Goal: Task Accomplishment & Management: Complete application form

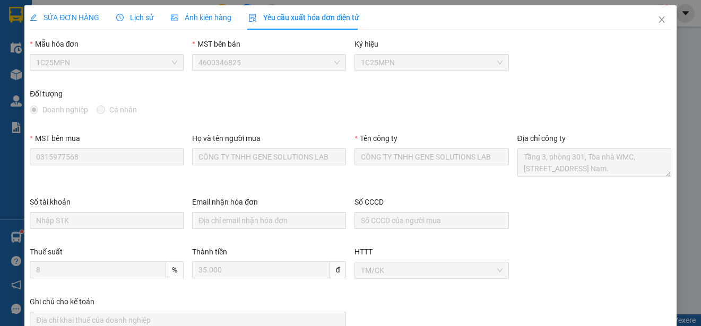
scroll to position [32, 0]
click at [658, 20] on icon "close" at bounding box center [662, 19] width 8 height 8
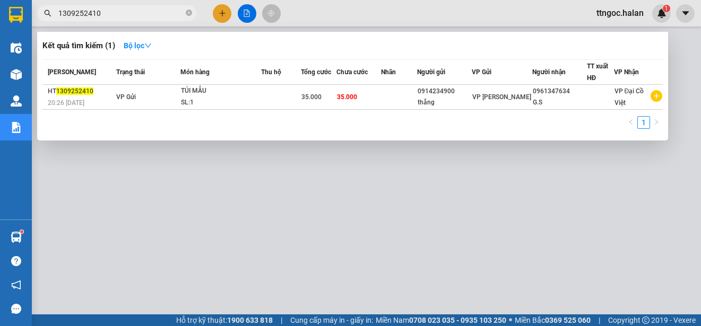
click at [102, 13] on input "1309252410" at bounding box center [120, 13] width 125 height 12
drag, startPoint x: 102, startPoint y: 13, endPoint x: 93, endPoint y: 13, distance: 9.0
click at [93, 13] on input "1309252410" at bounding box center [120, 13] width 125 height 12
click at [100, 13] on input "1309252410" at bounding box center [120, 13] width 125 height 12
drag, startPoint x: 100, startPoint y: 13, endPoint x: 88, endPoint y: 13, distance: 12.2
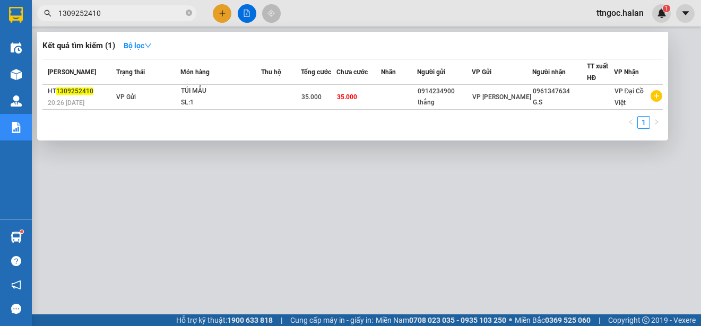
click at [88, 13] on input "1309252410" at bounding box center [120, 13] width 125 height 12
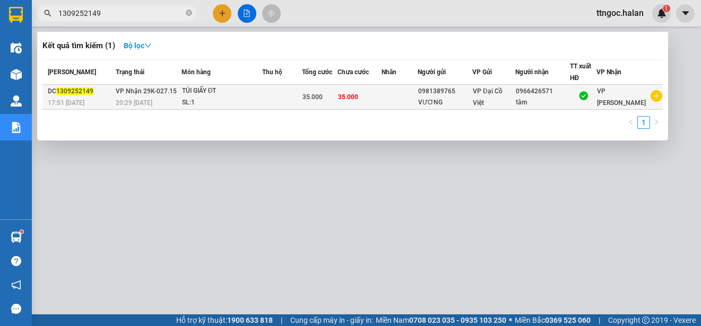
type input "1309252149"
click at [79, 96] on div "DC 1309252149" at bounding box center [80, 91] width 65 height 11
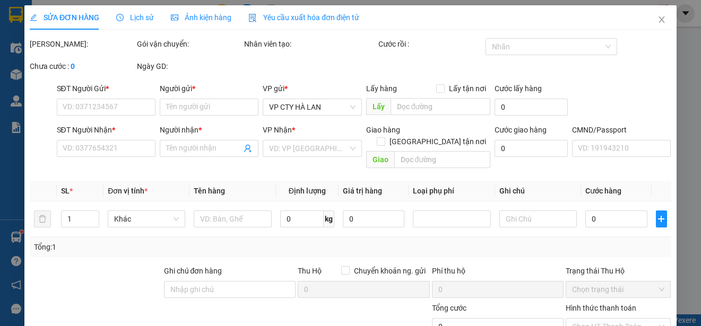
type input "0981389765"
type input "VƯƠNG"
type input "0966426571"
type input "tâm"
type input "35.000"
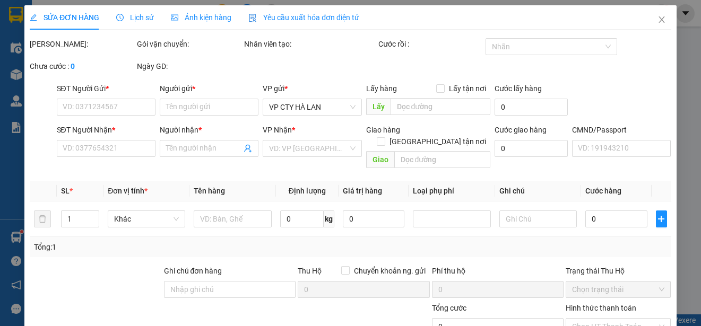
type input "35.000"
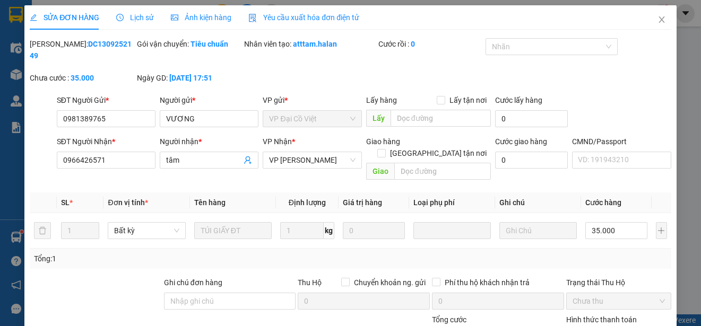
click at [306, 20] on span "Yêu cầu xuất hóa đơn điện tử" at bounding box center [303, 17] width 111 height 8
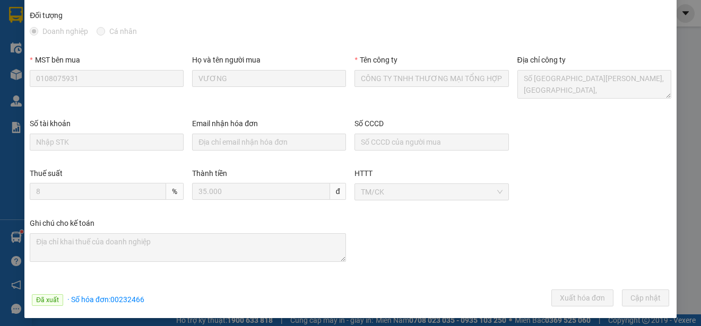
scroll to position [83, 0]
